Goal: Information Seeking & Learning: Learn about a topic

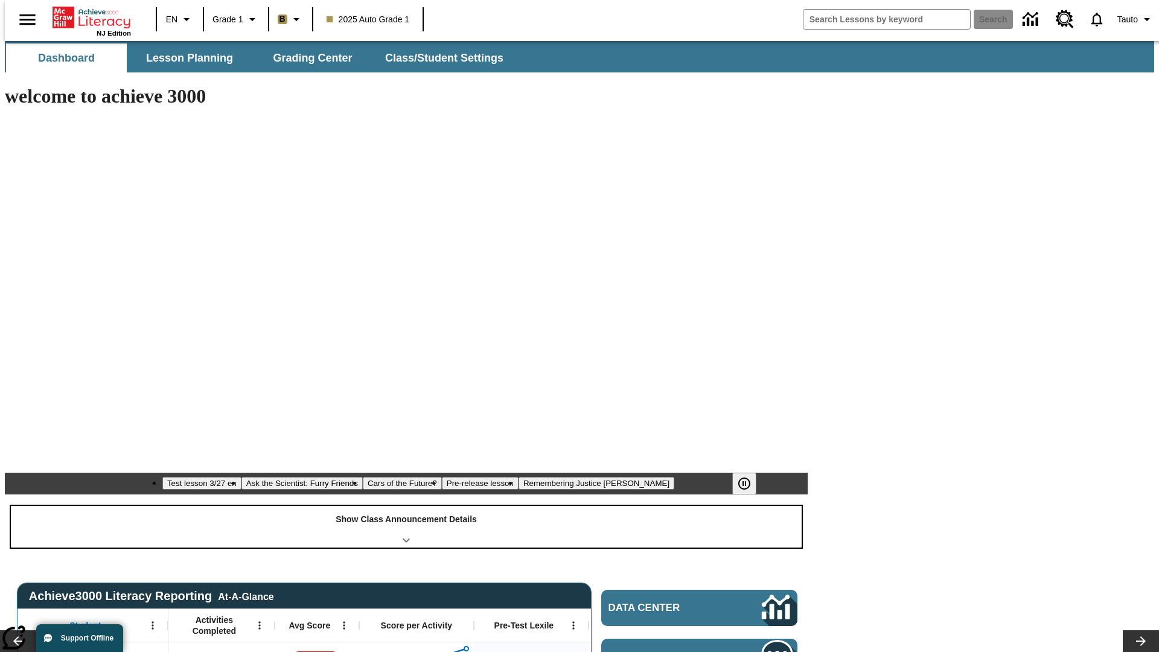
click at [406, 506] on div "Show Class Announcement Details" at bounding box center [406, 527] width 790 height 42
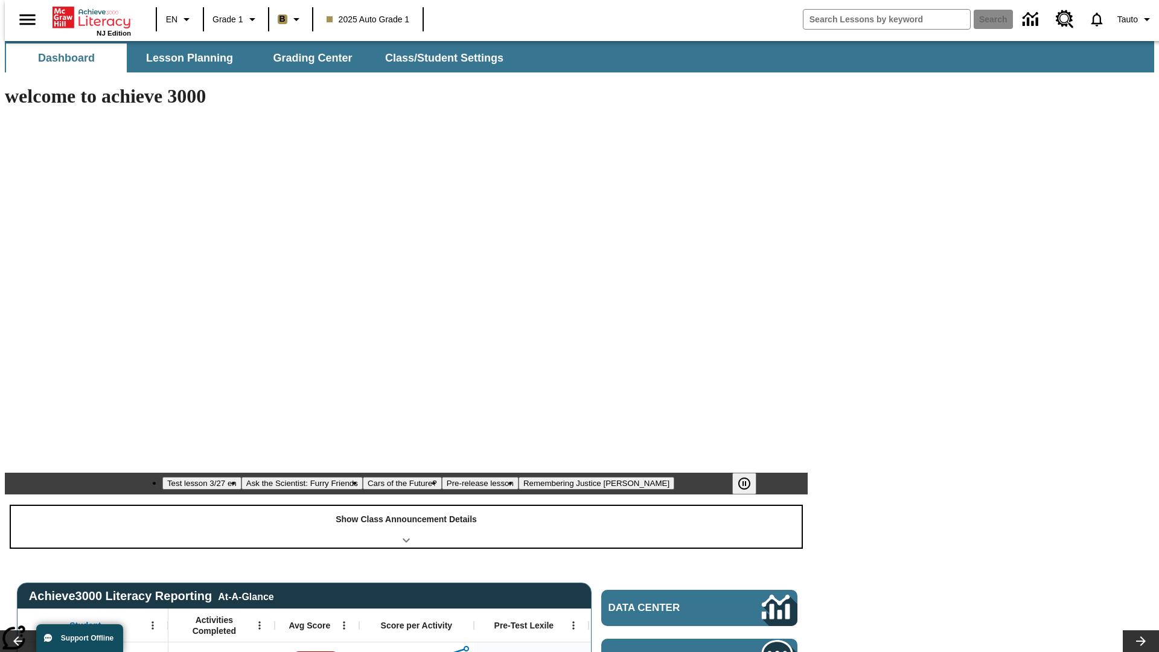
click at [406, 506] on div "Show Class Announcement Details" at bounding box center [406, 527] width 790 height 42
